Goal: Task Accomplishment & Management: Manage account settings

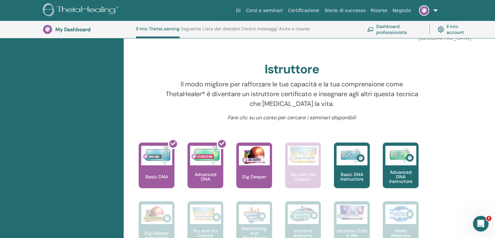
scroll to position [180, 0]
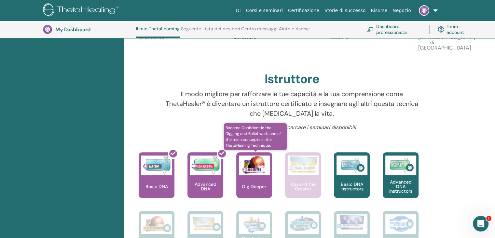
click at [258, 168] on img at bounding box center [254, 165] width 31 height 20
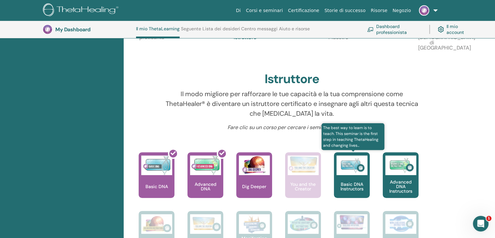
click at [353, 170] on img at bounding box center [352, 165] width 31 height 20
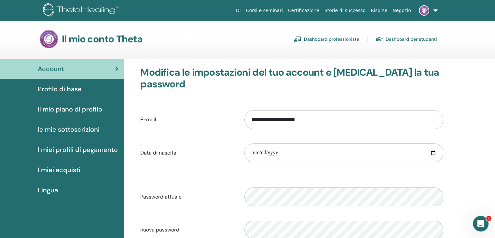
click at [65, 88] on span "Profilo di base" at bounding box center [60, 89] width 44 height 10
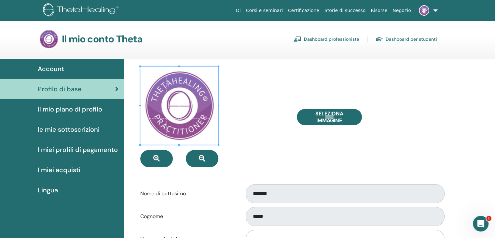
click at [57, 67] on span "Account" at bounding box center [51, 69] width 26 height 10
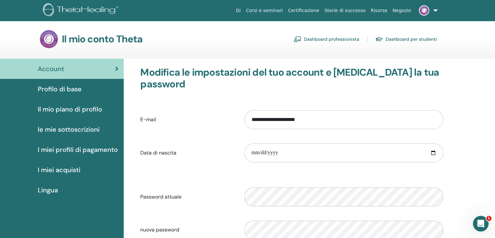
click at [65, 89] on span "Profilo di base" at bounding box center [60, 89] width 44 height 10
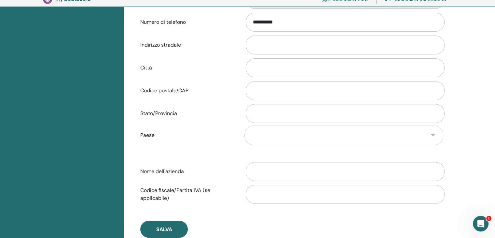
scroll to position [285, 0]
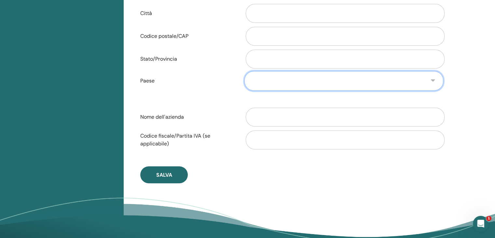
click at [434, 78] on select "**********" at bounding box center [343, 81] width 199 height 20
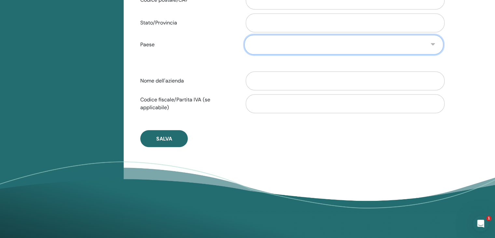
scroll to position [242, 0]
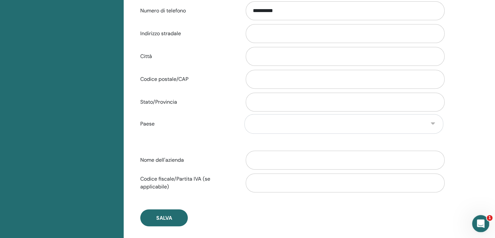
click html
click at [481, 219] on icon "Apri il messenger Intercom" at bounding box center [480, 222] width 11 height 11
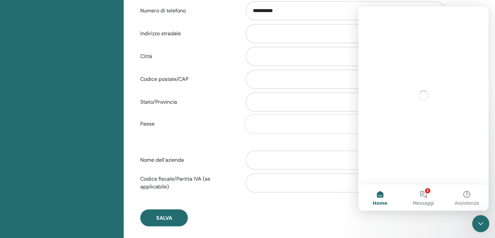
scroll to position [0, 0]
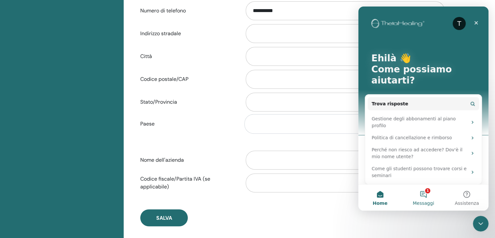
click at [426, 195] on button "1 Messaggi" at bounding box center [423, 197] width 43 height 26
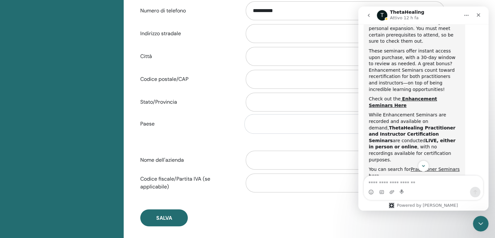
scroll to position [226, 0]
